Goal: Navigation & Orientation: Find specific page/section

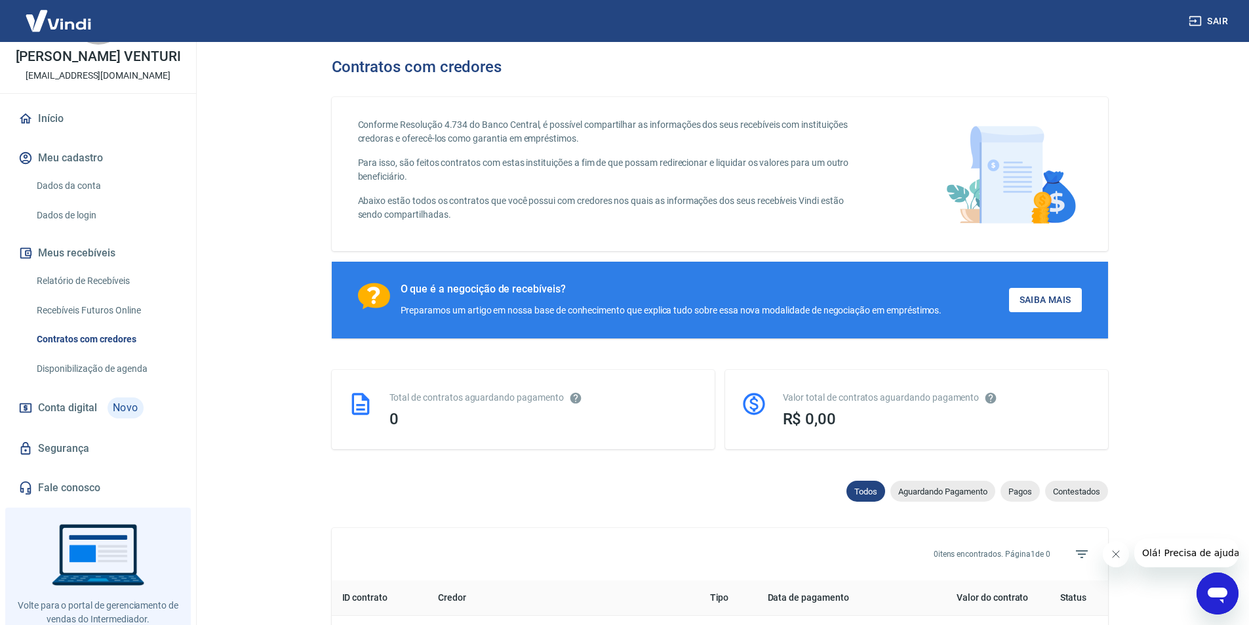
scroll to position [110, 0]
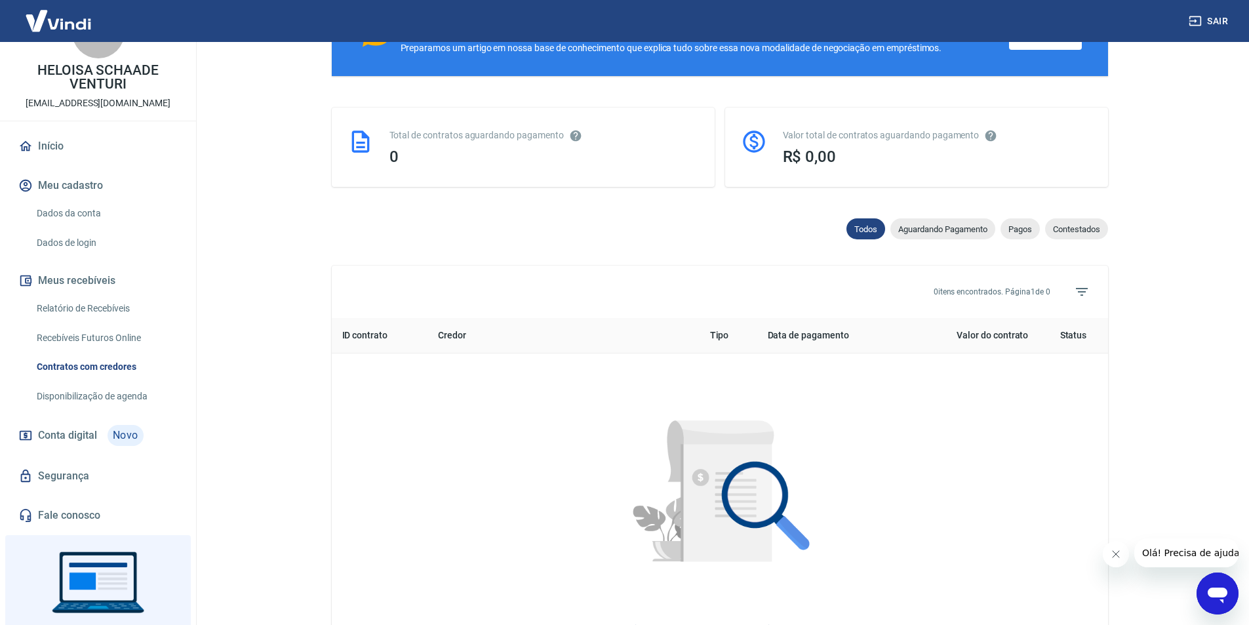
scroll to position [45, 0]
click at [74, 185] on button "Meu cadastro" at bounding box center [98, 187] width 165 height 29
click at [89, 135] on link "Início" at bounding box center [98, 148] width 165 height 29
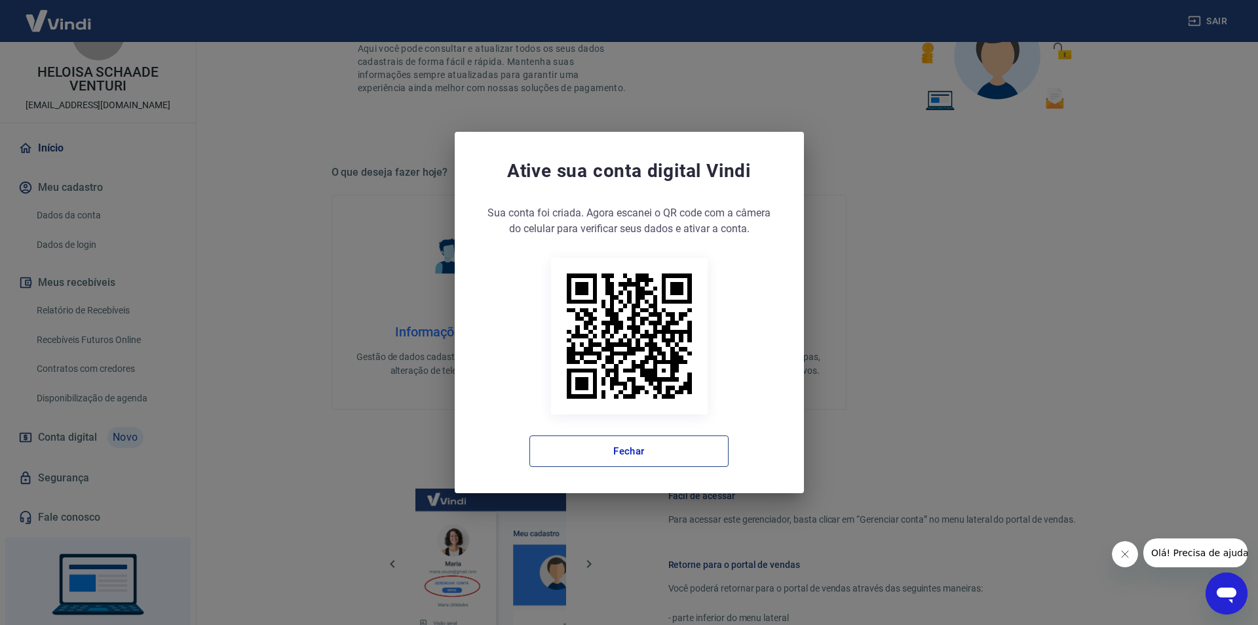
click at [596, 448] on button "Fechar" at bounding box center [629, 450] width 199 height 31
